Goal: Complete application form

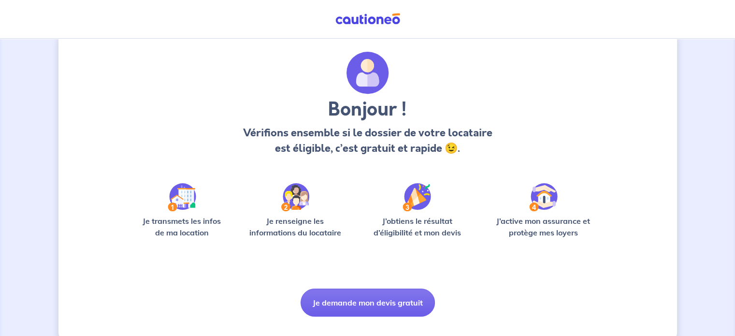
scroll to position [41, 0]
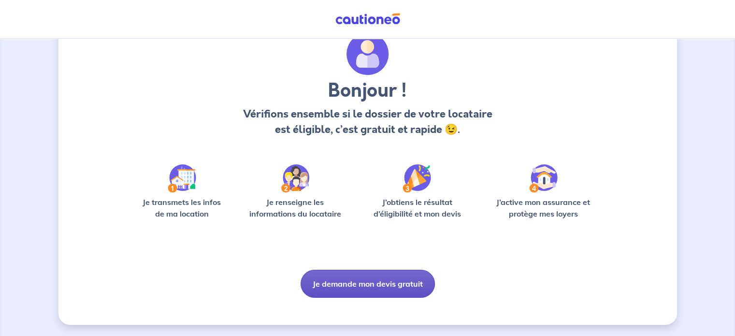
click at [340, 286] on button "Je demande mon devis gratuit" at bounding box center [368, 284] width 134 height 28
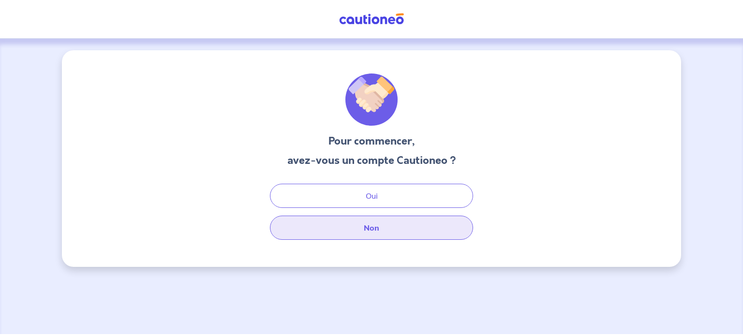
click at [392, 227] on button "Non" at bounding box center [371, 228] width 203 height 24
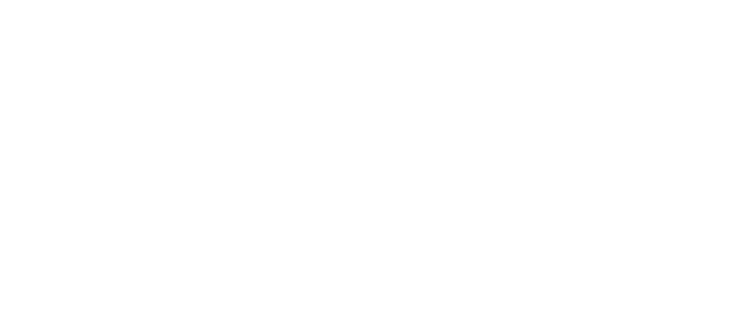
select select "FR"
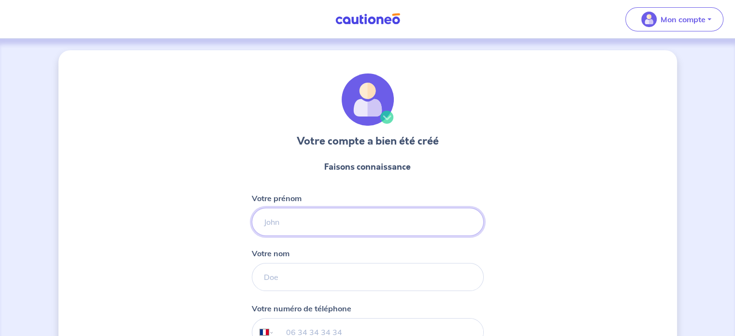
click at [320, 220] on input "Votre prénom" at bounding box center [368, 222] width 232 height 28
click at [303, 229] on input "Votre prénom" at bounding box center [368, 222] width 232 height 28
type input "[PERSON_NAME]"
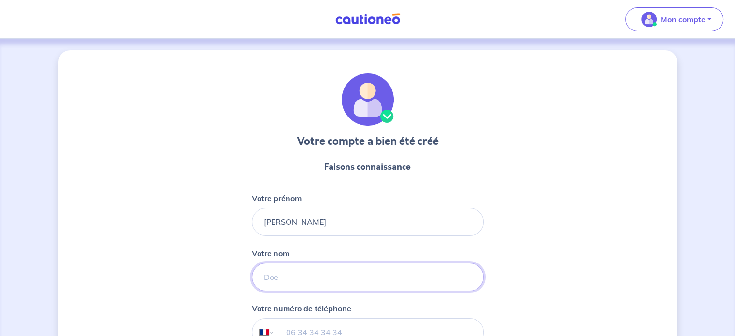
type input "gouret"
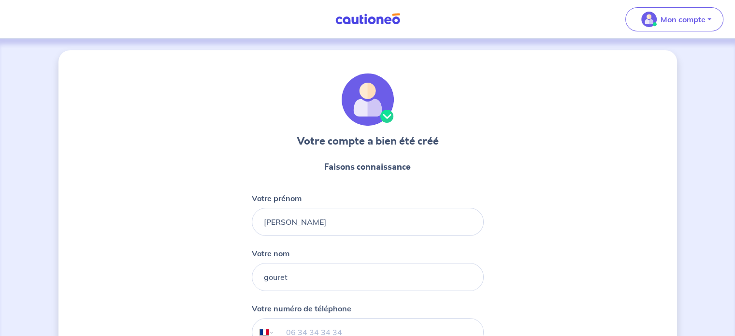
type input "06 27 43 12 87"
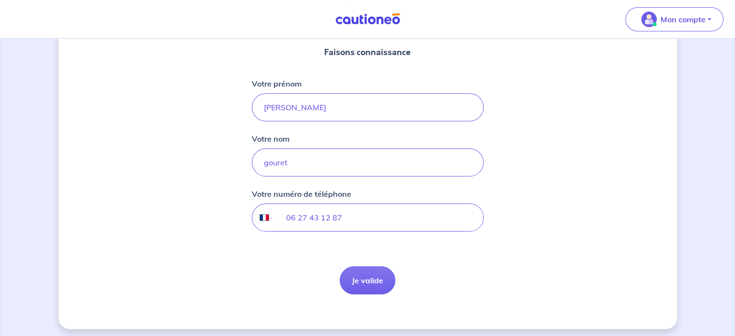
scroll to position [118, 0]
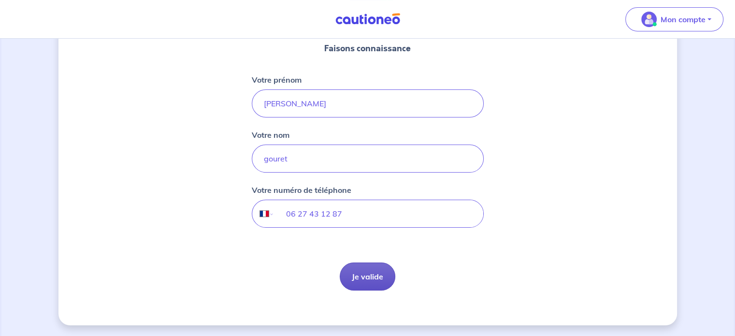
click at [370, 284] on button "Je valide" at bounding box center [368, 276] width 56 height 28
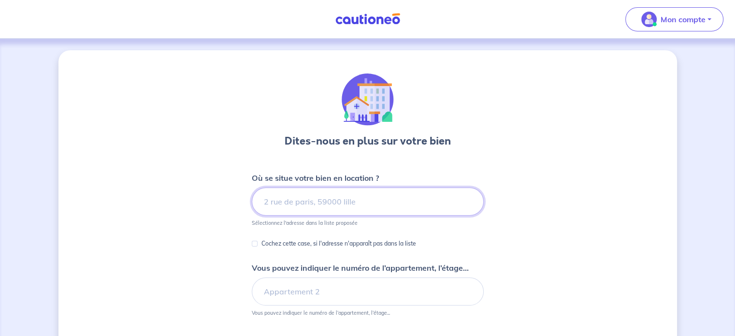
click at [337, 200] on input at bounding box center [368, 202] width 232 height 28
click at [336, 200] on input at bounding box center [368, 202] width 232 height 28
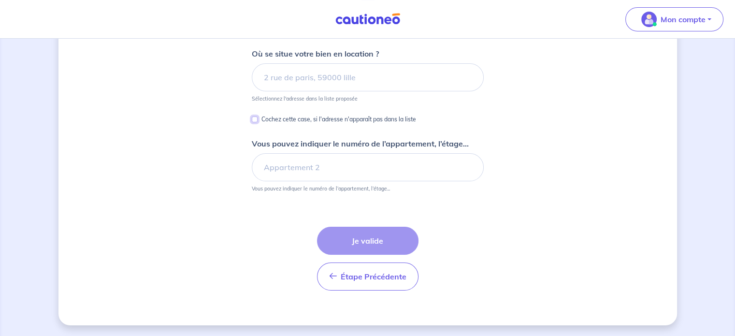
click at [255, 118] on input "Cochez cette case, si l'adresse n'apparaît pas dans la liste" at bounding box center [255, 120] width 6 height 6
checkbox input "true"
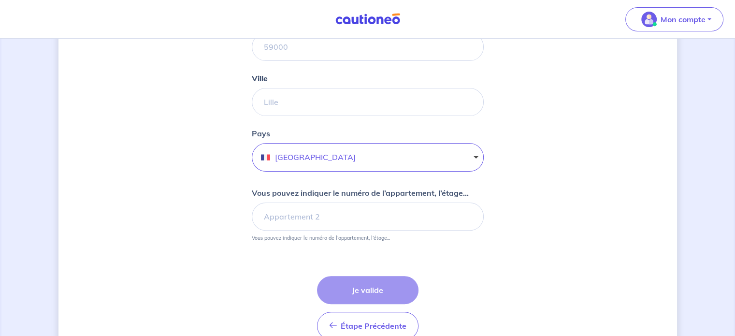
scroll to position [0, 0]
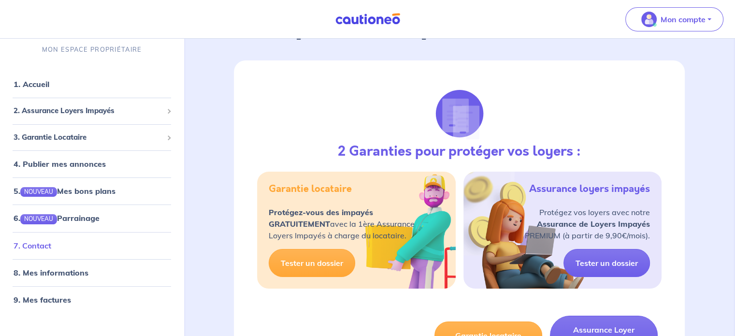
scroll to position [97, 0]
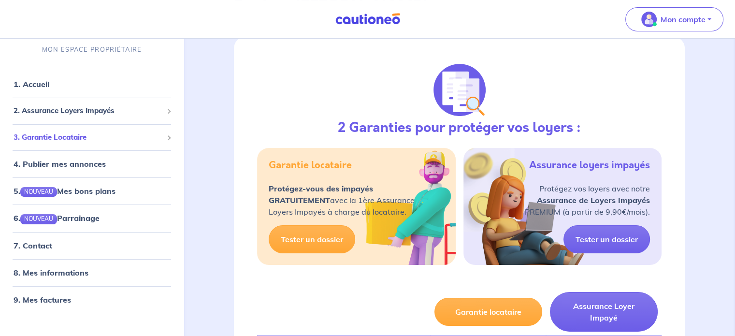
click at [85, 132] on span "3. Garantie Locataire" at bounding box center [88, 137] width 149 height 11
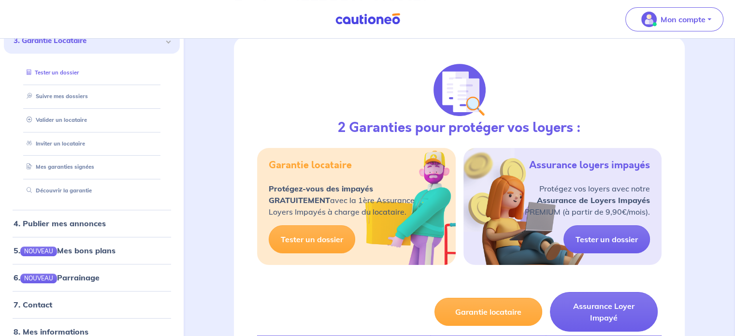
click at [71, 70] on link "Tester un dossier" at bounding box center [51, 73] width 56 height 7
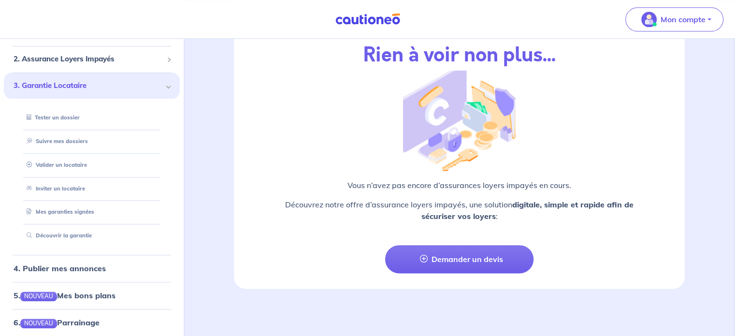
scroll to position [0, 0]
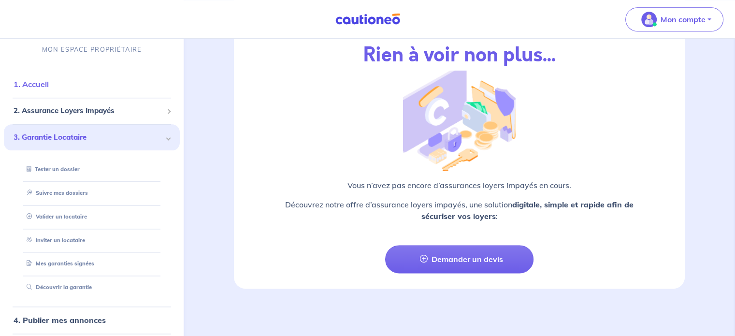
click at [49, 80] on link "1. Accueil" at bounding box center [31, 85] width 35 height 10
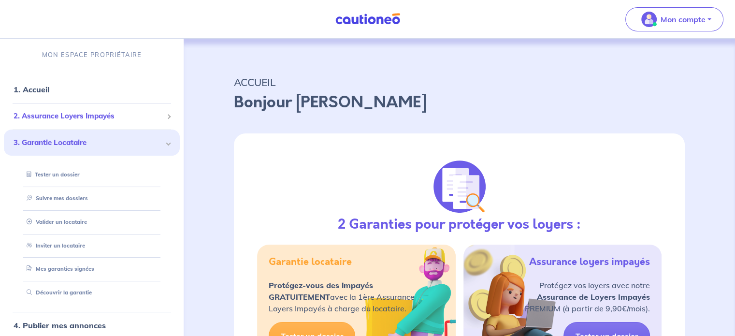
click at [92, 108] on div "2. Assurance Loyers Impayés" at bounding box center [92, 116] width 176 height 19
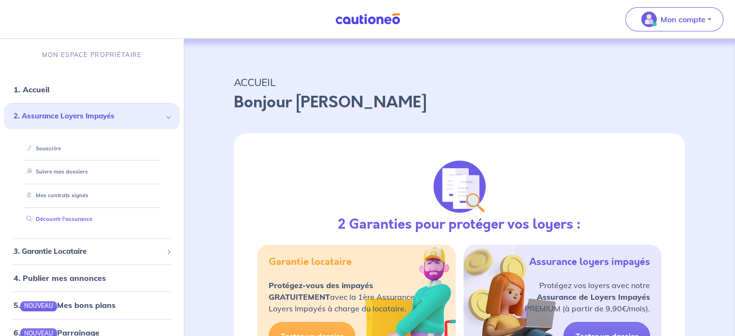
scroll to position [48, 0]
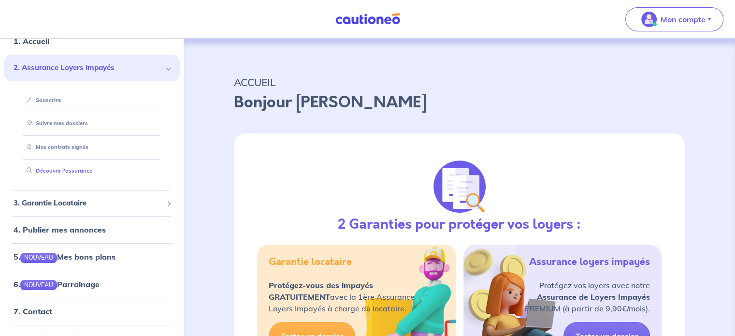
click at [77, 169] on link "Découvrir l'assurance" at bounding box center [58, 170] width 70 height 7
